Goal: Task Accomplishment & Management: Complete application form

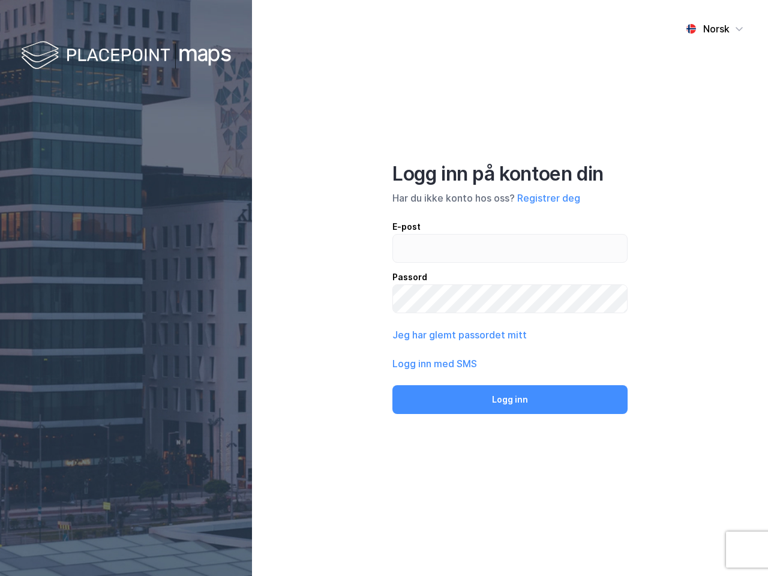
click at [384, 288] on div "Norsk Logg inn på kontoen din Har du ikke konto hos oss? Registrer deg E-post P…" at bounding box center [510, 288] width 516 height 576
click at [126, 56] on img at bounding box center [126, 55] width 210 height 35
click at [714, 29] on div "Norsk" at bounding box center [716, 29] width 26 height 14
click at [548, 198] on button "Registrer deg" at bounding box center [548, 198] width 63 height 14
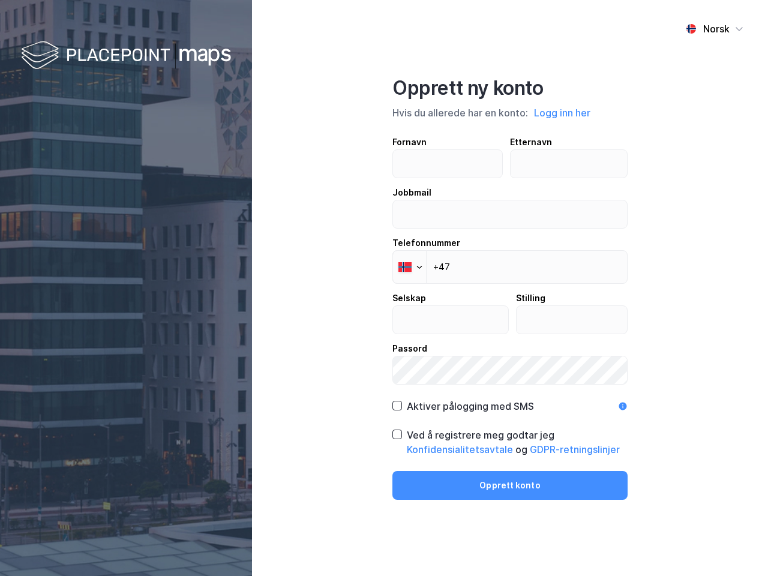
click at [510, 399] on div "Opprett ny konto Hvis du allerede har en konto: Logg inn her Fornavn Etternavn …" at bounding box center [509, 287] width 235 height 423
